Goal: Task Accomplishment & Management: Complete application form

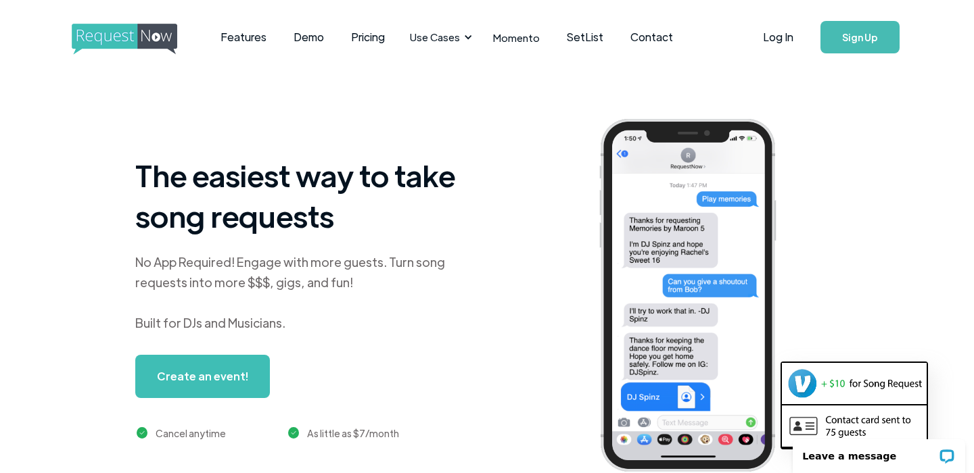
scroll to position [0, 1]
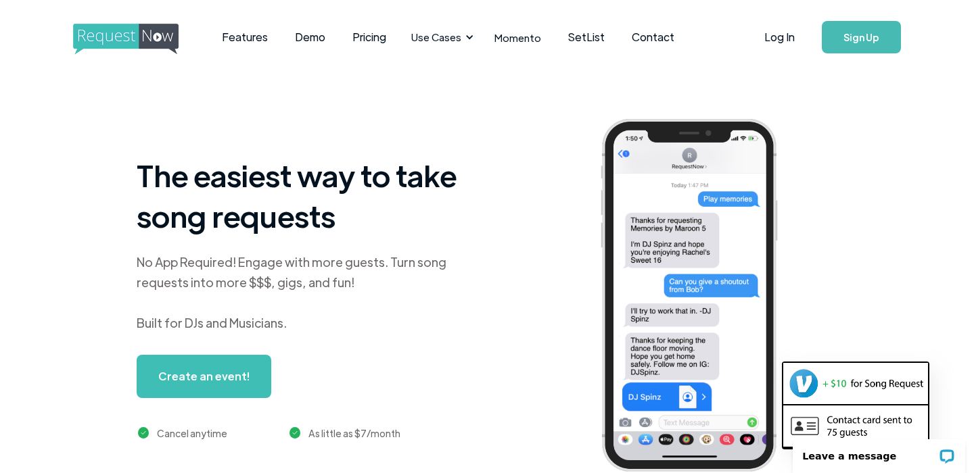
click at [220, 371] on link "Create an event!" at bounding box center [204, 376] width 135 height 43
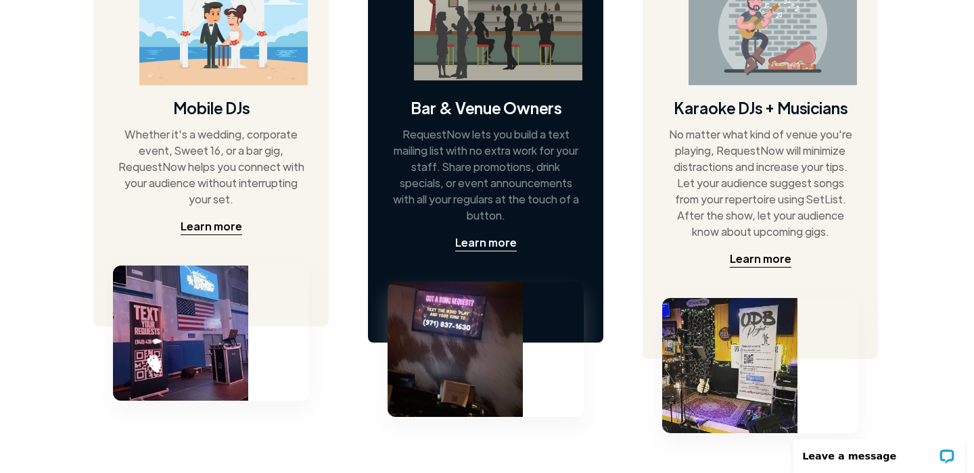
scroll to position [778, 1]
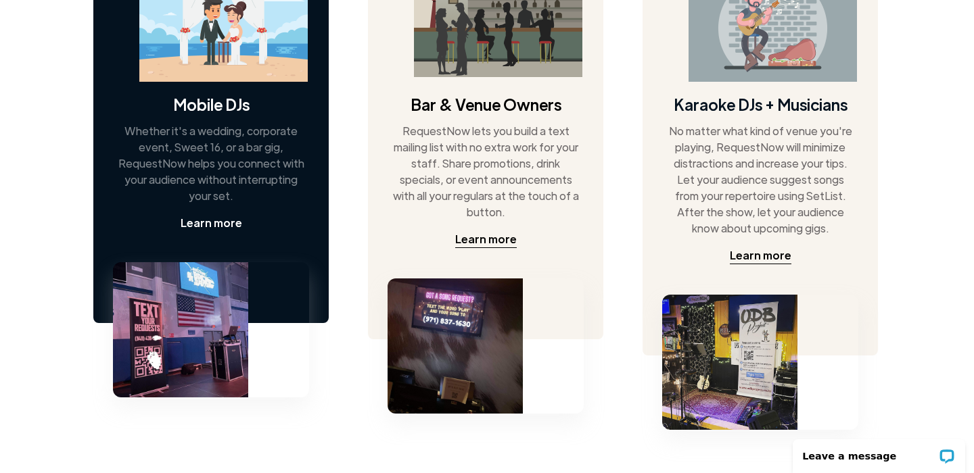
click at [212, 230] on div "Learn more" at bounding box center [212, 223] width 62 height 16
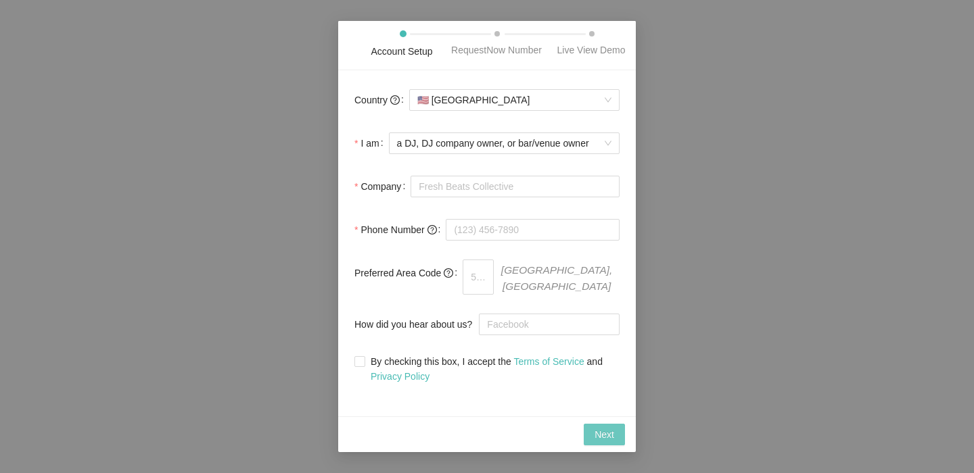
click at [599, 442] on span "Next" at bounding box center [604, 434] width 20 height 15
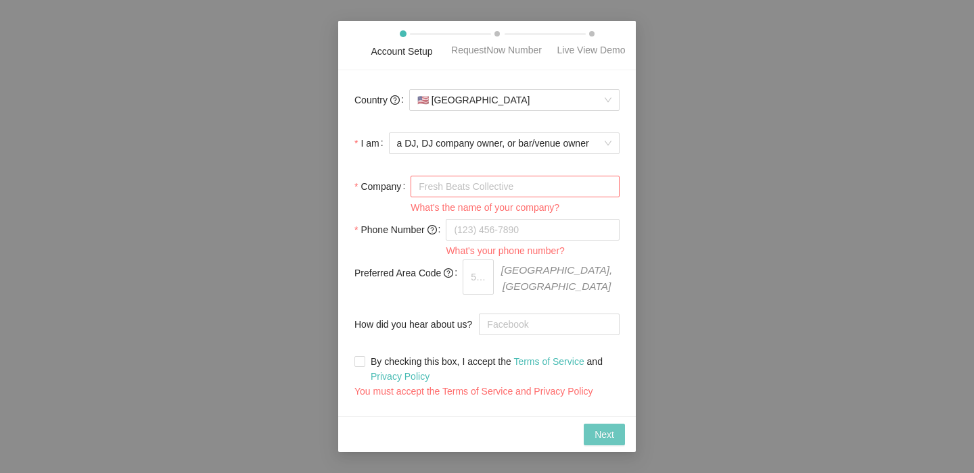
click at [599, 442] on span "Next" at bounding box center [604, 434] width 20 height 15
click at [601, 449] on div "Next" at bounding box center [487, 435] width 298 height 36
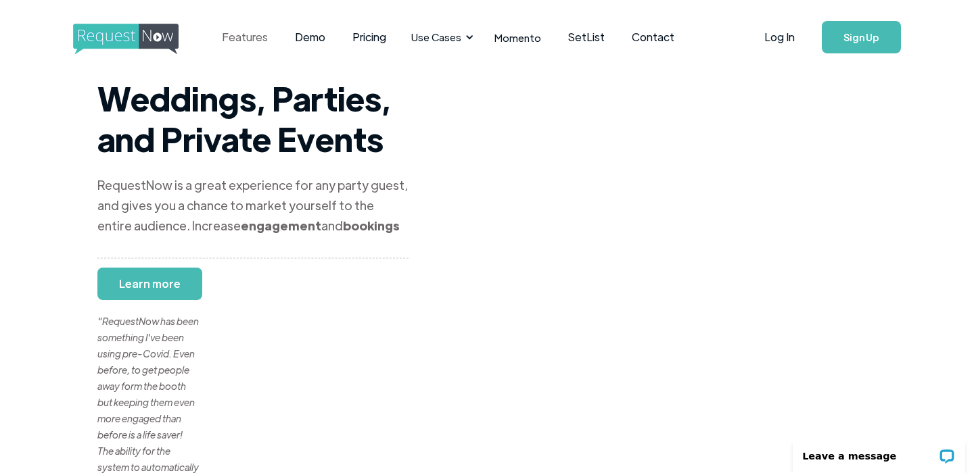
click at [241, 40] on link "Features" at bounding box center [244, 37] width 73 height 42
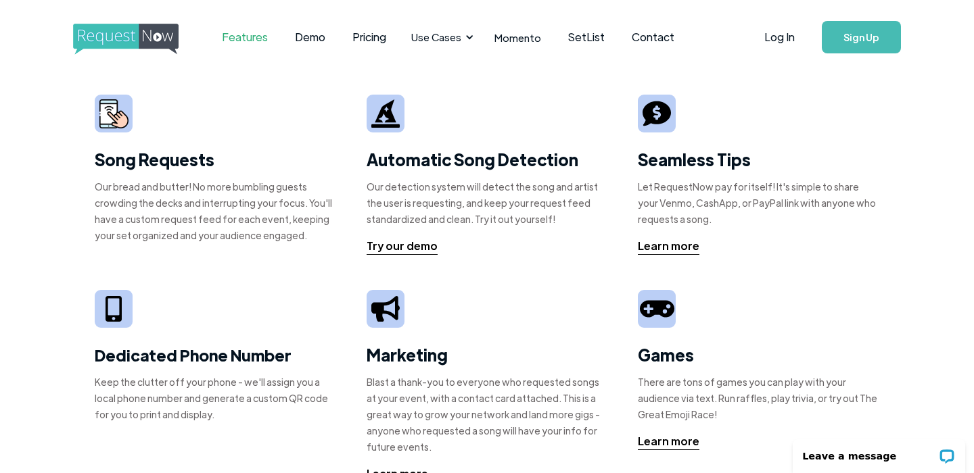
click at [137, 161] on strong "Song Requests" at bounding box center [155, 159] width 120 height 21
click at [793, 39] on link "Log In" at bounding box center [779, 37] width 57 height 47
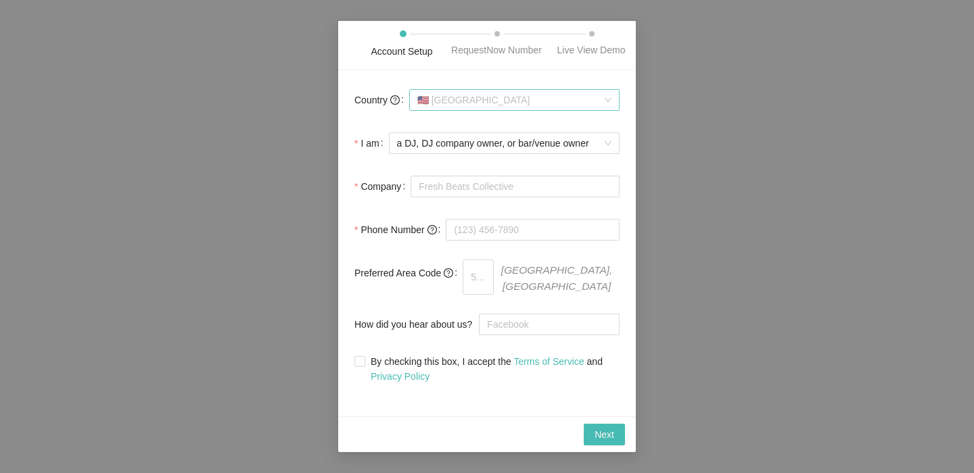
click at [541, 110] on span "🇺🇸 [GEOGRAPHIC_DATA]" at bounding box center [514, 100] width 194 height 20
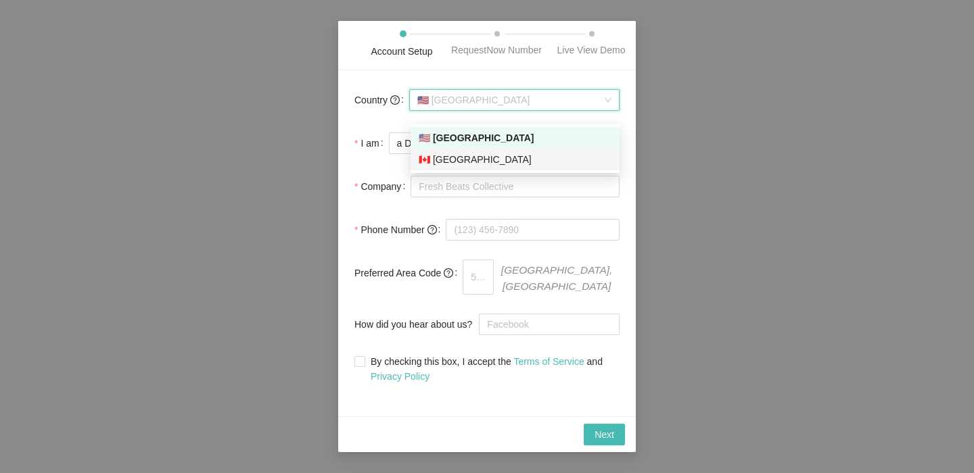
click at [394, 172] on form "Country 🇺🇸 [GEOGRAPHIC_DATA] I am a DJ, DJ company owner, or bar/venue owner Co…" at bounding box center [486, 236] width 265 height 298
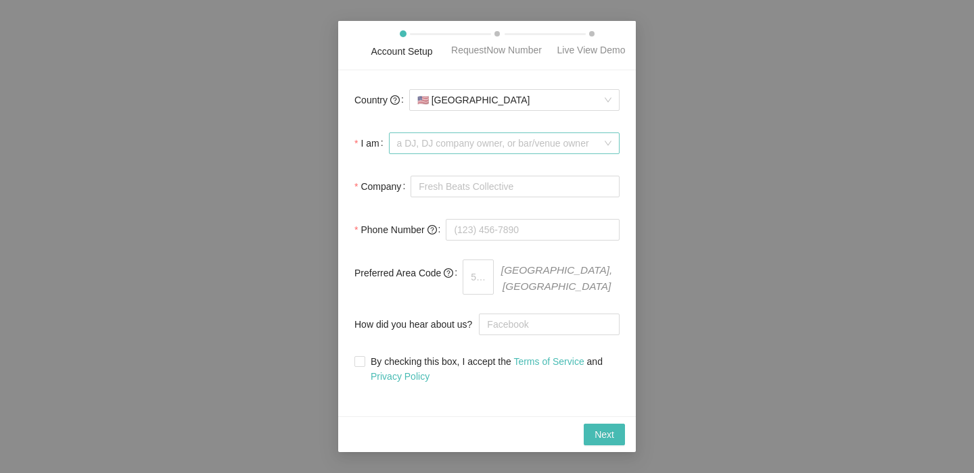
click at [410, 154] on span "a DJ, DJ company owner, or bar/venue owner" at bounding box center [504, 143] width 214 height 20
click at [364, 157] on label "I am" at bounding box center [371, 143] width 34 height 27
click at [397, 154] on input "I am" at bounding box center [499, 143] width 205 height 20
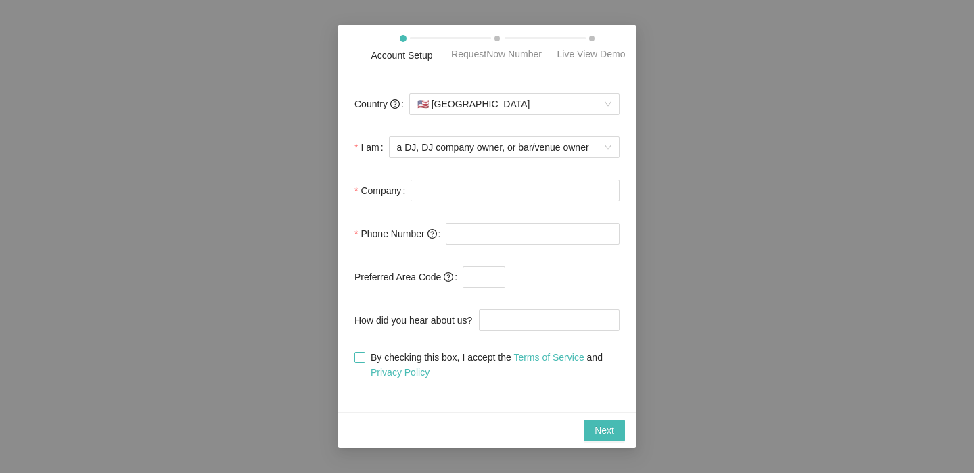
click at [362, 362] on input "By checking this box, I accept the Terms of Service and Privacy Policy" at bounding box center [358, 356] width 9 height 9
checkbox input "true"
click at [503, 53] on div "RequestNow Number" at bounding box center [496, 54] width 91 height 15
